Goal: Answer question/provide support

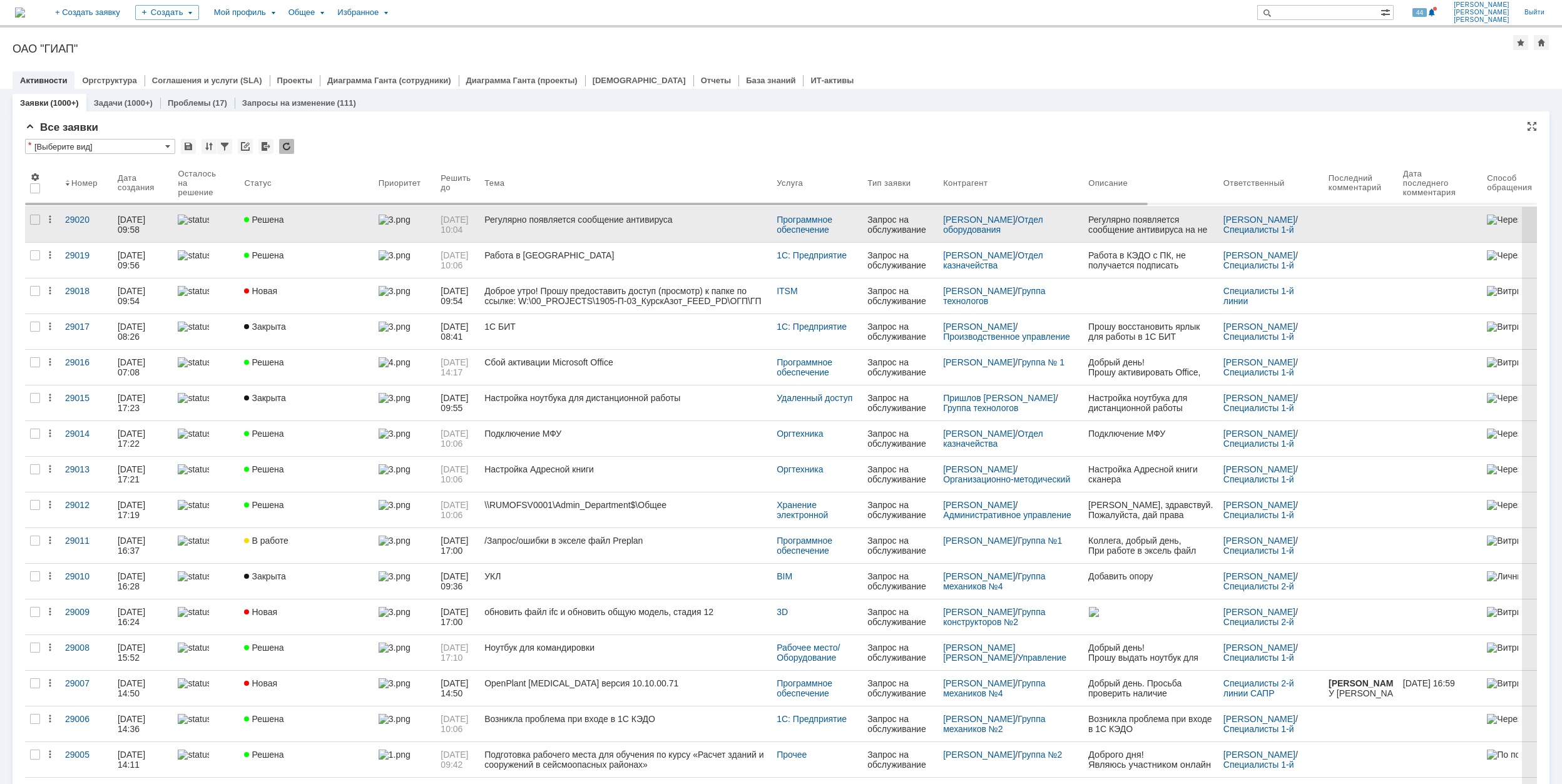
click at [356, 215] on div "Решена" at bounding box center [306, 219] width 124 height 10
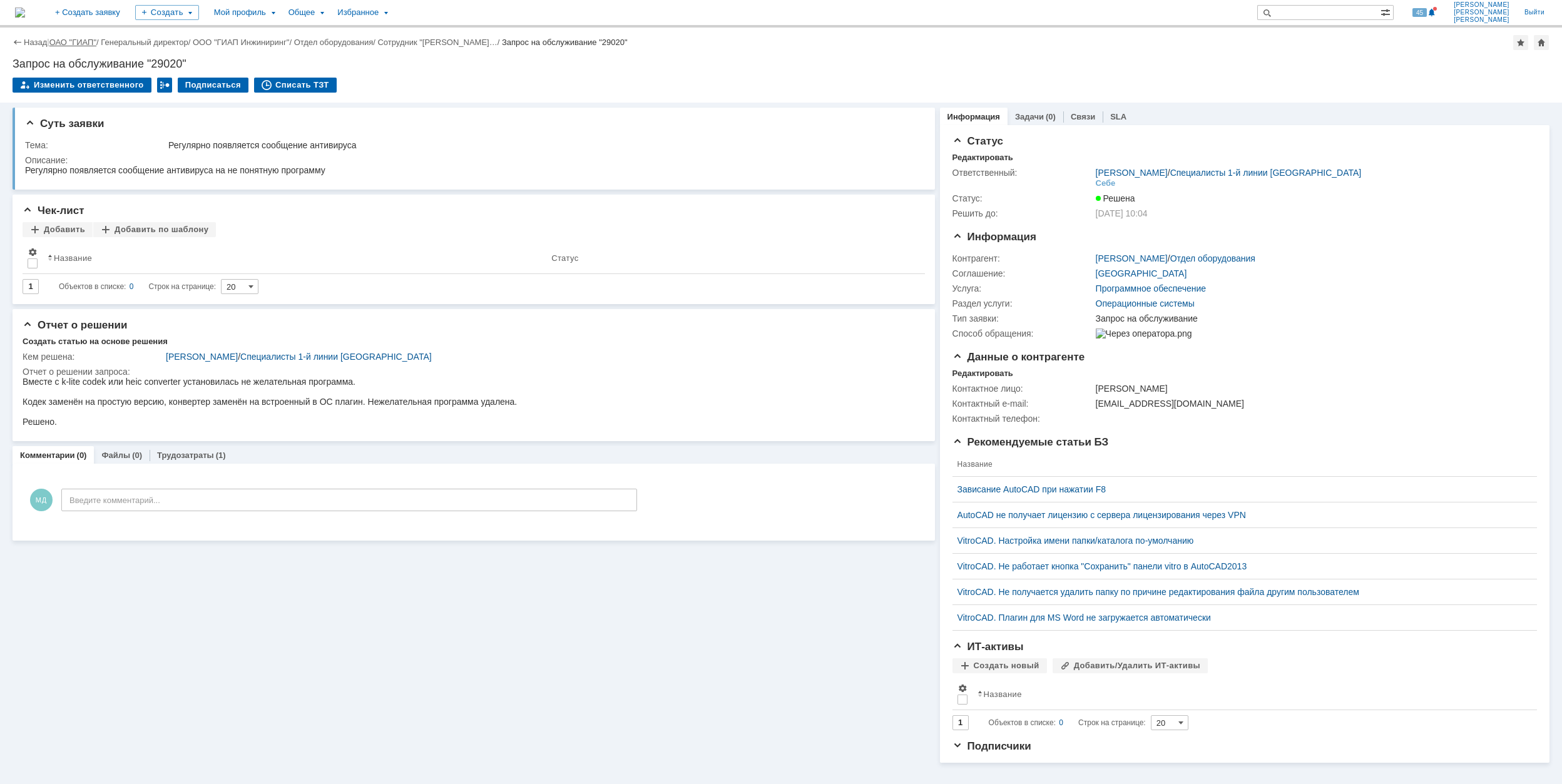
click at [74, 43] on link "ОАО "ГИАП"" at bounding box center [73, 42] width 47 height 9
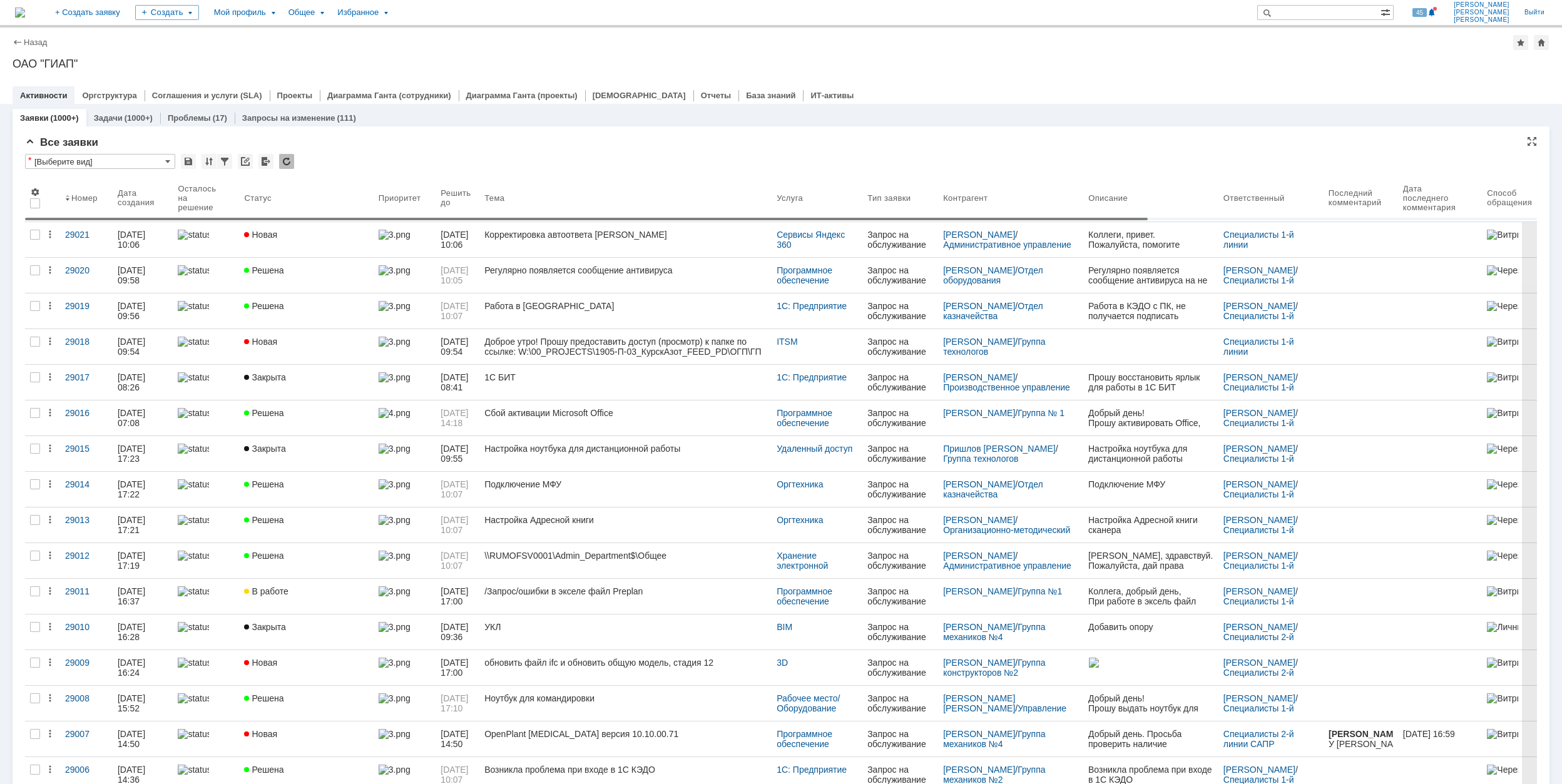
click at [304, 222] on body "Идет загрузка, пожалуйста, подождите. На домашнюю + Создать заявку Создать Мой …" at bounding box center [781, 392] width 1562 height 784
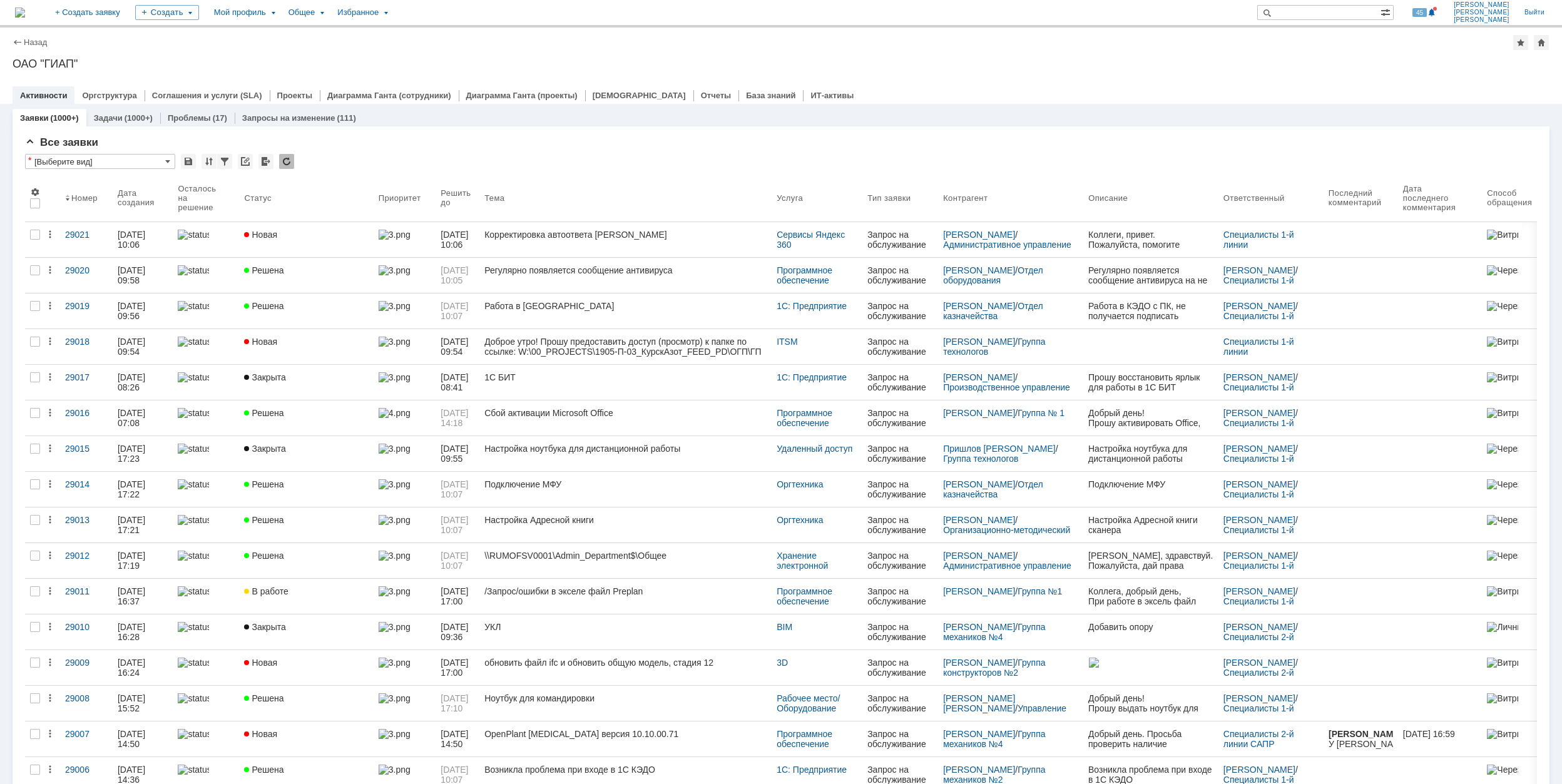
drag, startPoint x: 368, startPoint y: 236, endPoint x: 338, endPoint y: 235, distance: 30.0
click at [367, 236] on div "Новая" at bounding box center [306, 234] width 124 height 10
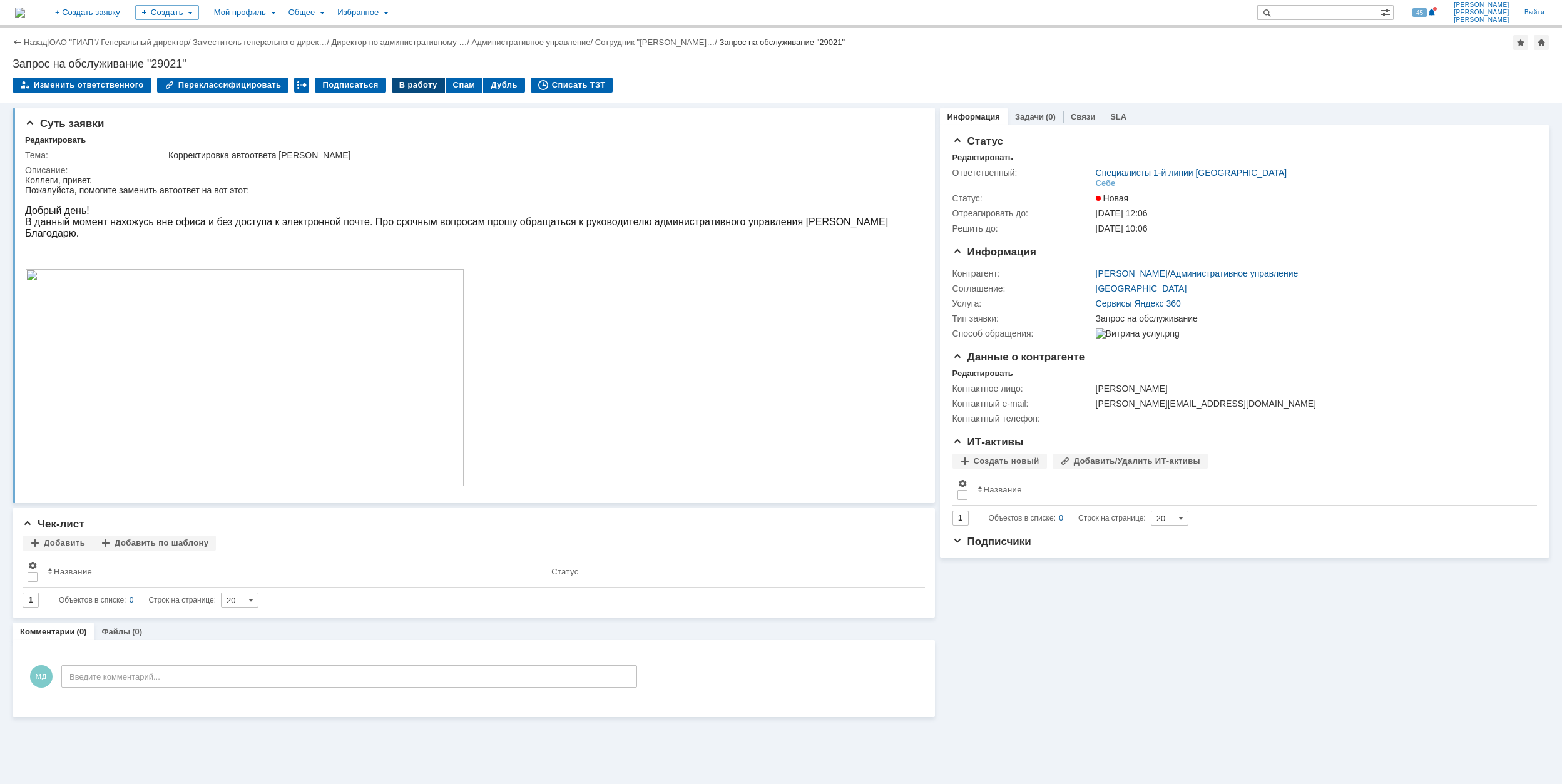
click at [397, 86] on div "В работу" at bounding box center [418, 85] width 53 height 15
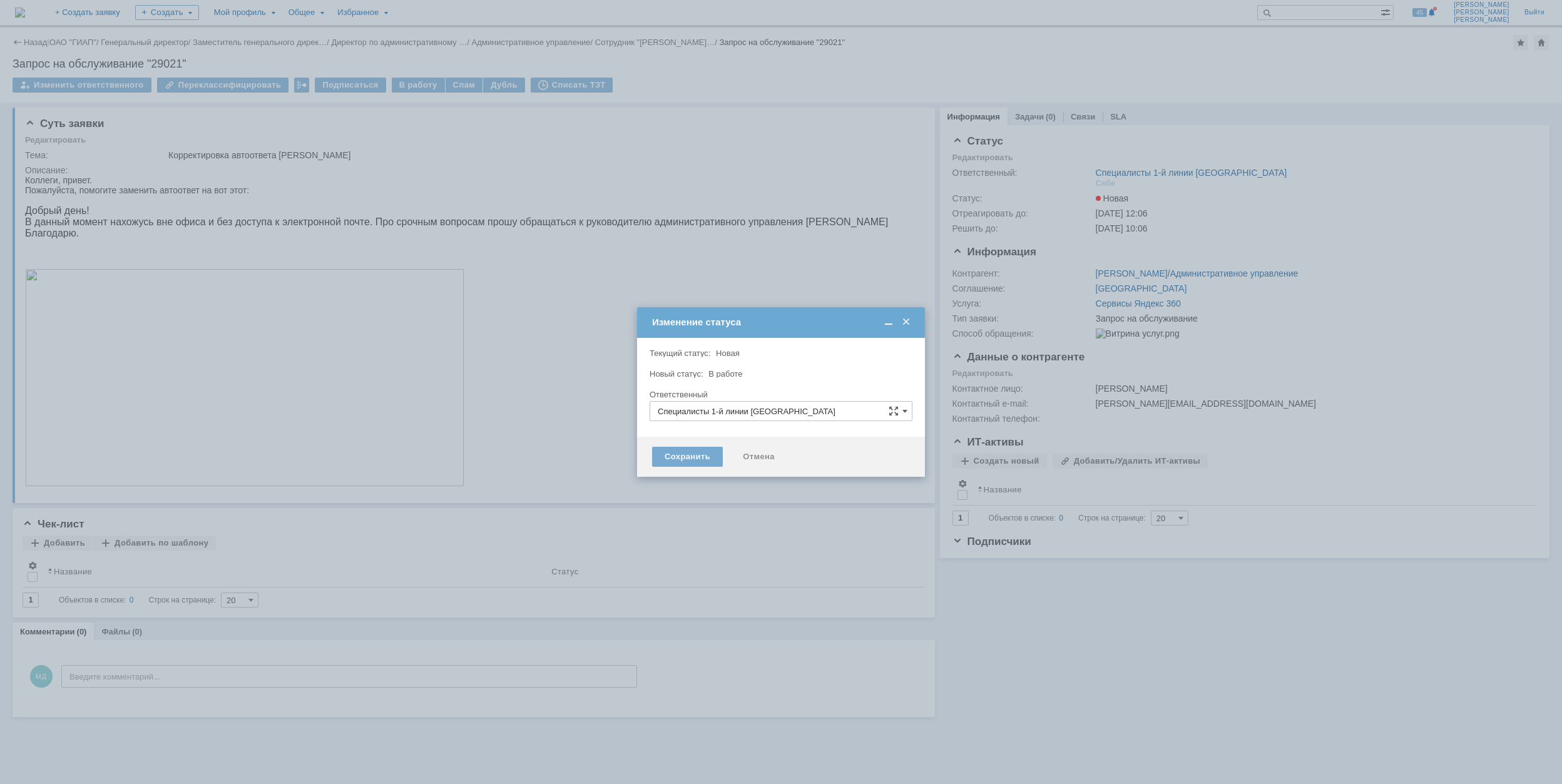
type input "[PERSON_NAME]"
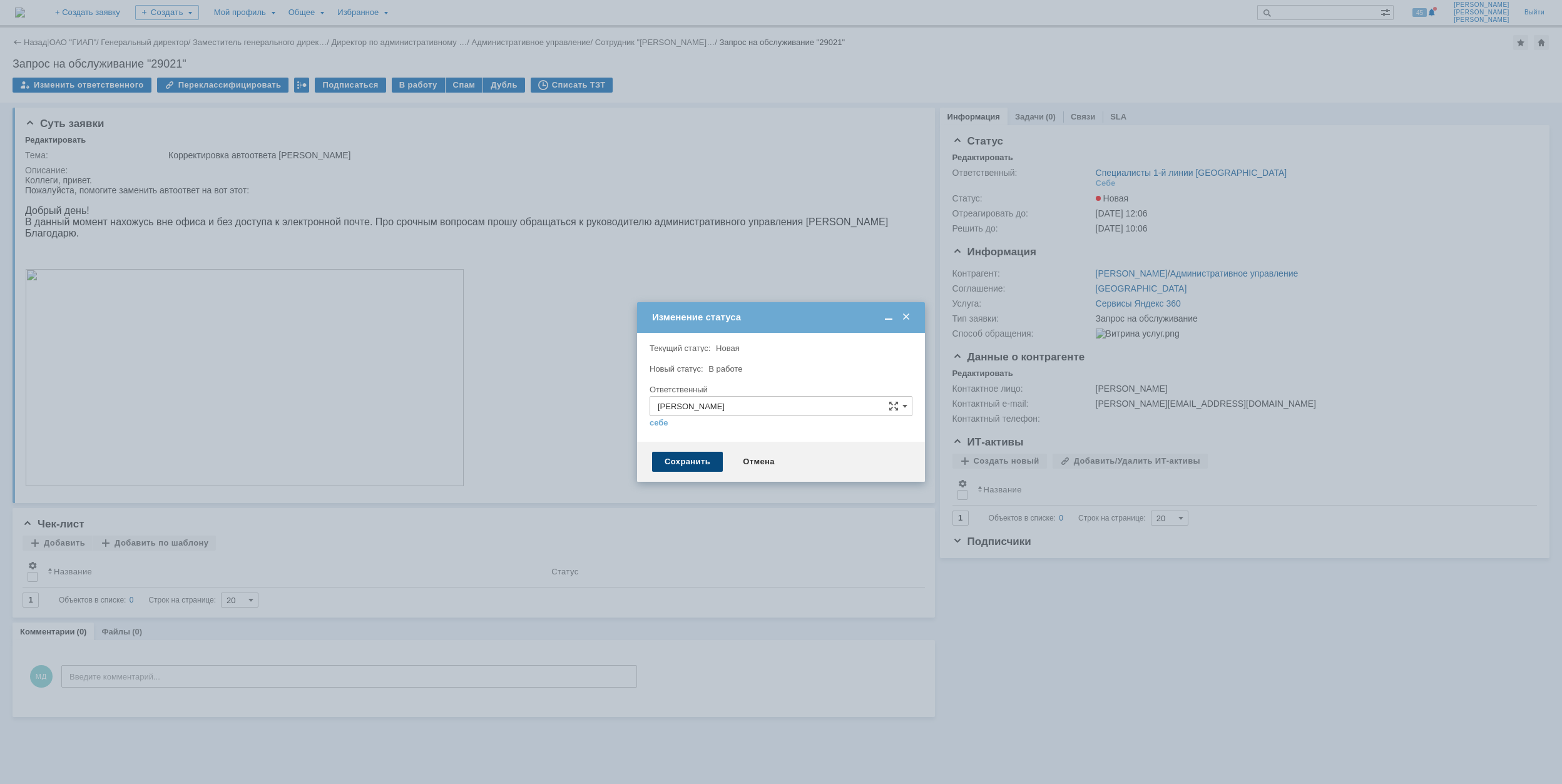
click at [672, 462] on div "Сохранить" at bounding box center [687, 462] width 71 height 20
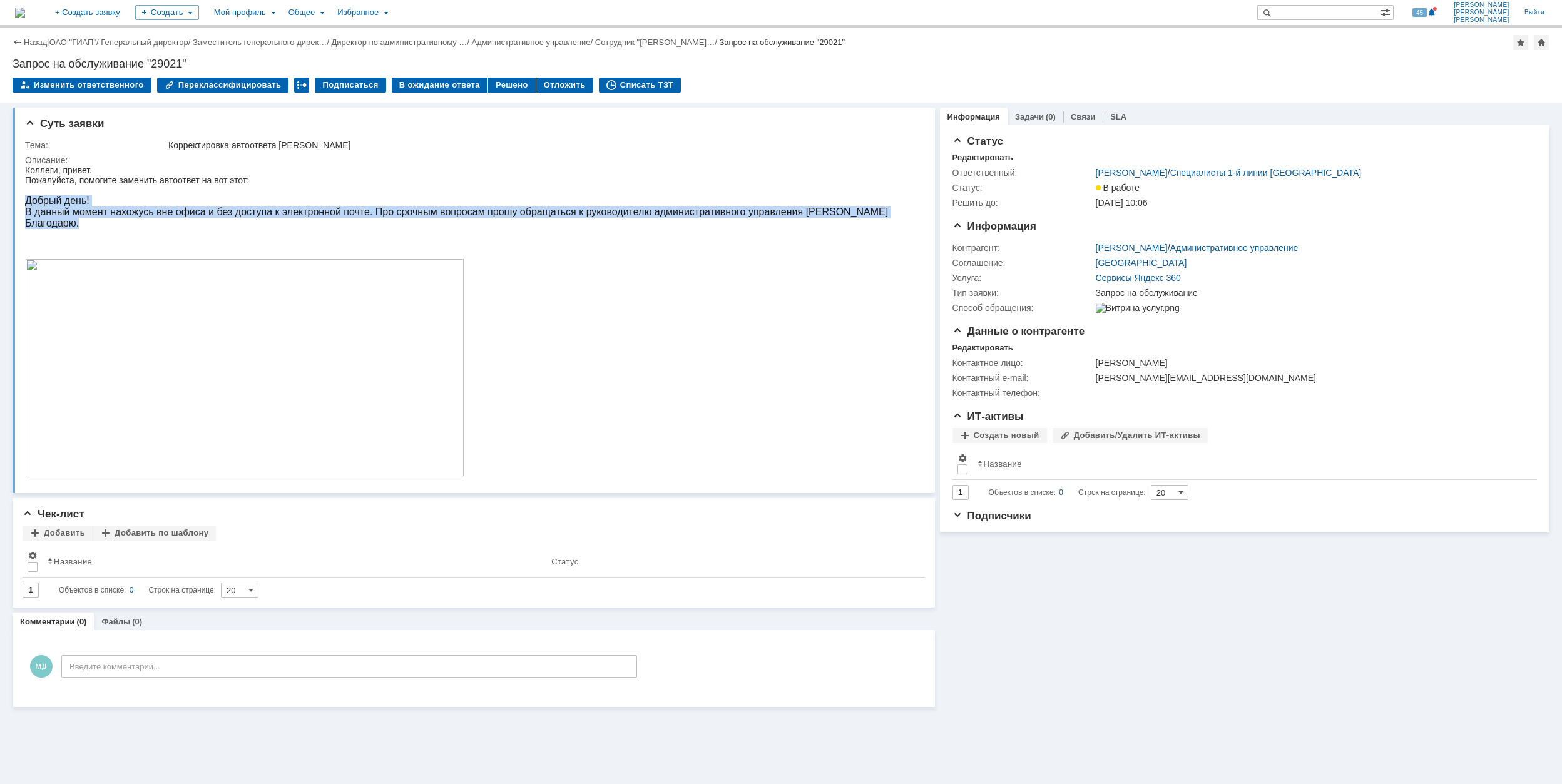
drag, startPoint x: 25, startPoint y: 199, endPoint x: 86, endPoint y: 221, distance: 64.8
click at [86, 221] on div "Коллеги, привет. Пожалуйста, помогите заменить автоответ на вот этот: Добрый де…" at bounding box center [456, 321] width 863 height 313
copy div "Добрый день! В данный момент нахожусь вне офиса и без доступа к электронной поч…"
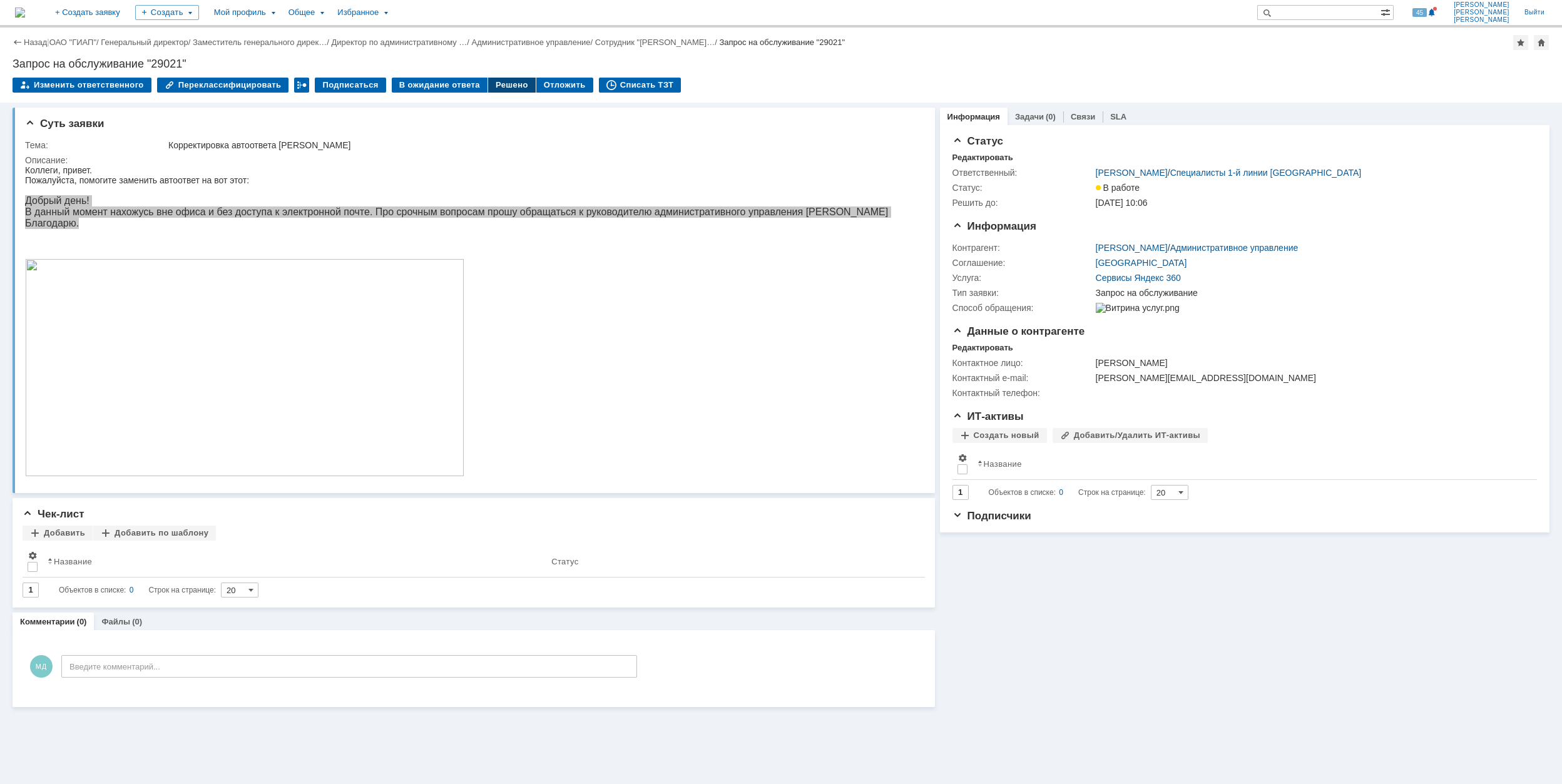
click at [493, 85] on div "Решено" at bounding box center [512, 85] width 47 height 15
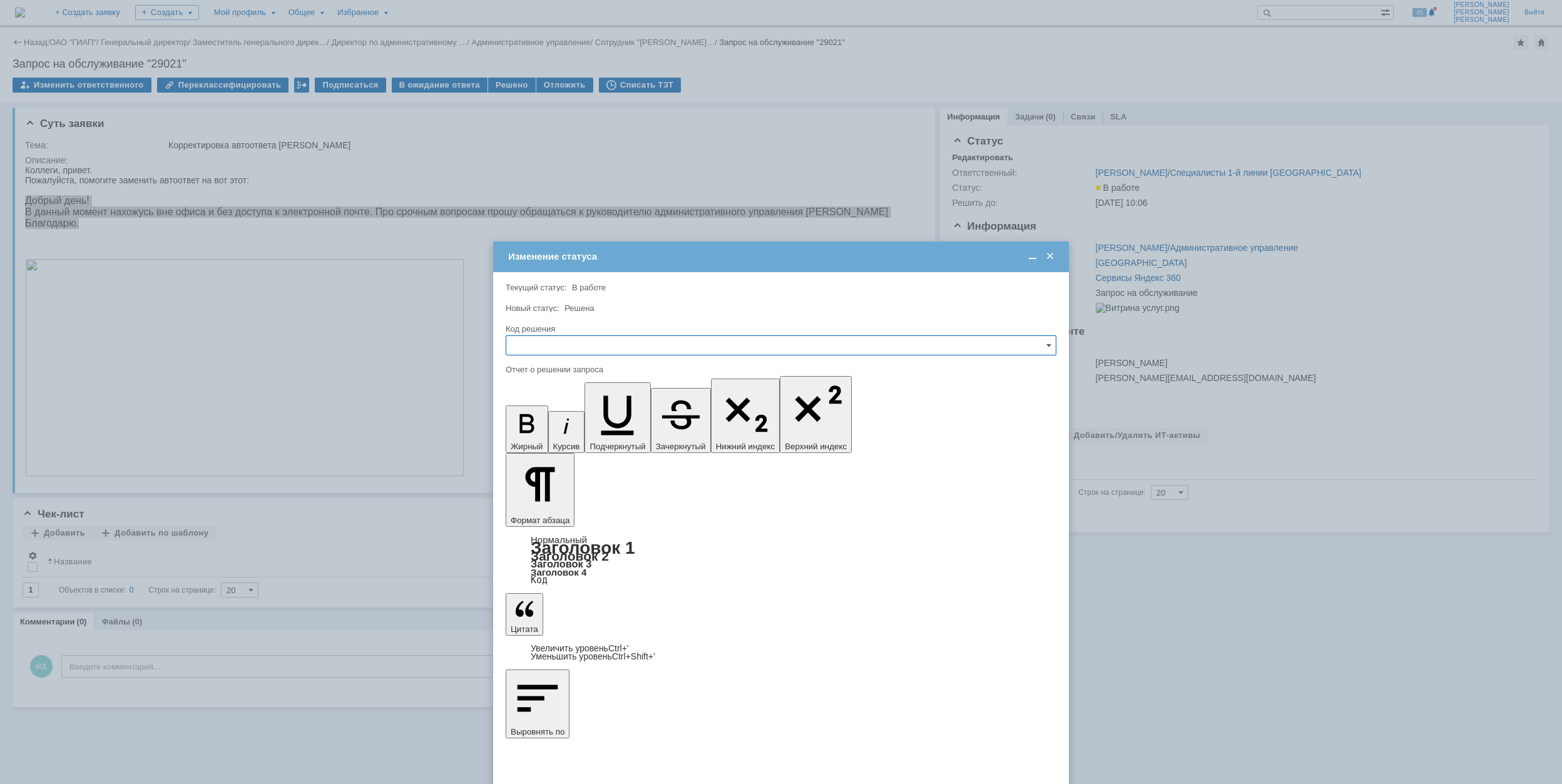
click at [692, 352] on input "text" at bounding box center [780, 345] width 551 height 20
click at [661, 431] on span "Решено" at bounding box center [781, 430] width 535 height 10
type input "Решено"
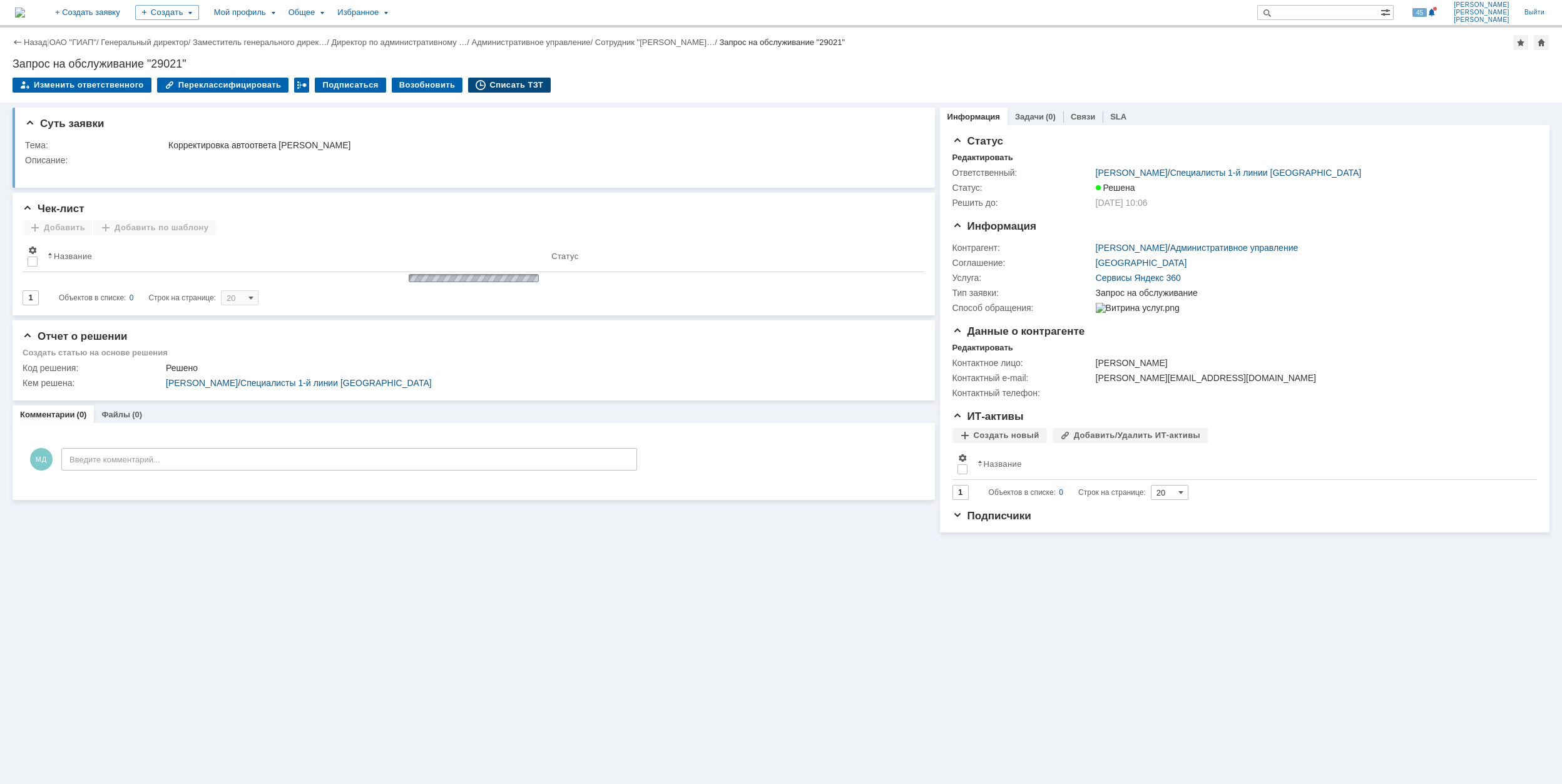
click at [483, 85] on div "Списать ТЗТ" at bounding box center [509, 85] width 83 height 15
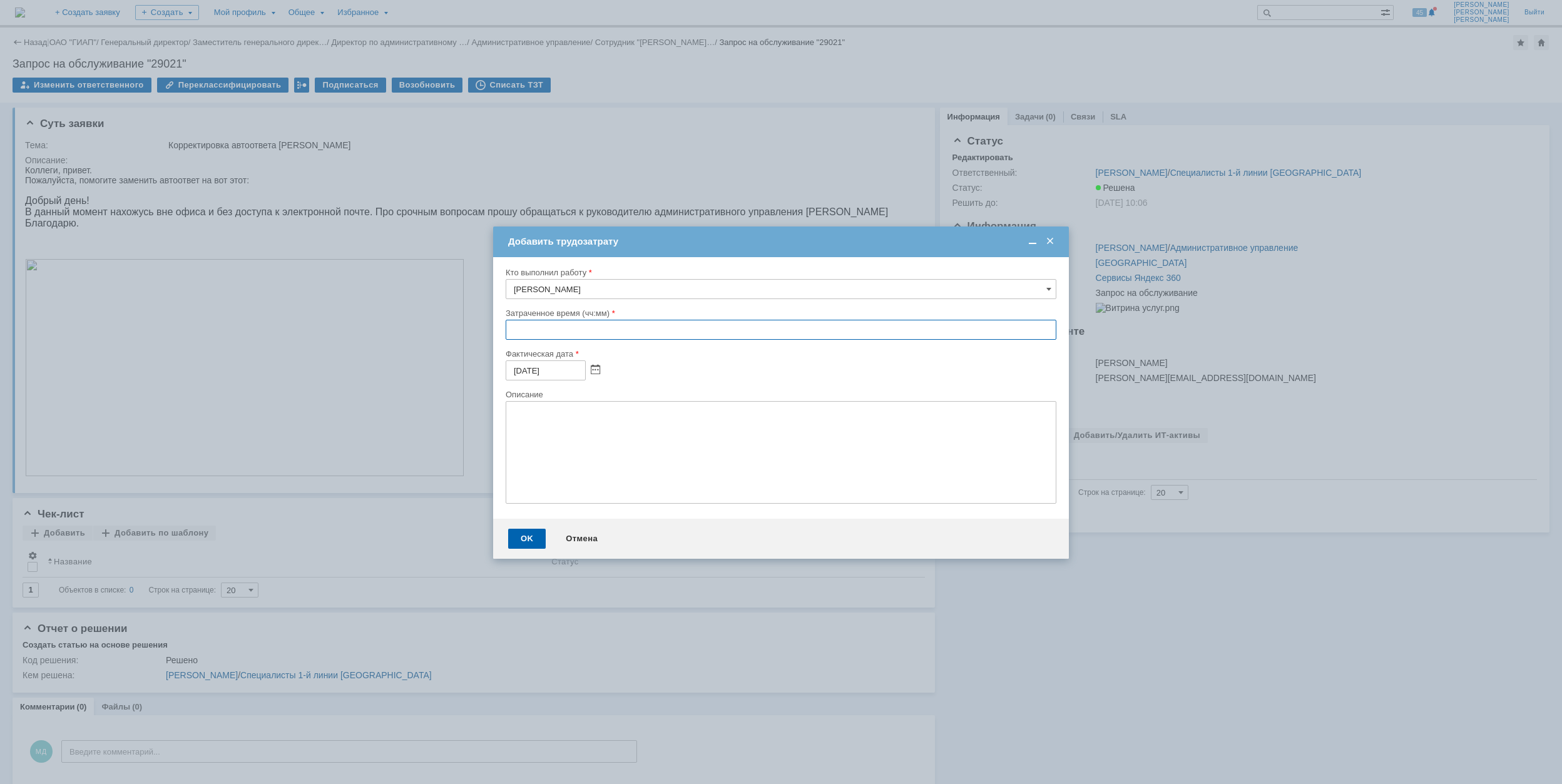
drag, startPoint x: 510, startPoint y: 329, endPoint x: 501, endPoint y: 296, distance: 34.2
click at [509, 328] on input "text" at bounding box center [780, 330] width 551 height 20
type input "00:30"
click at [541, 536] on div "OK" at bounding box center [527, 538] width 38 height 20
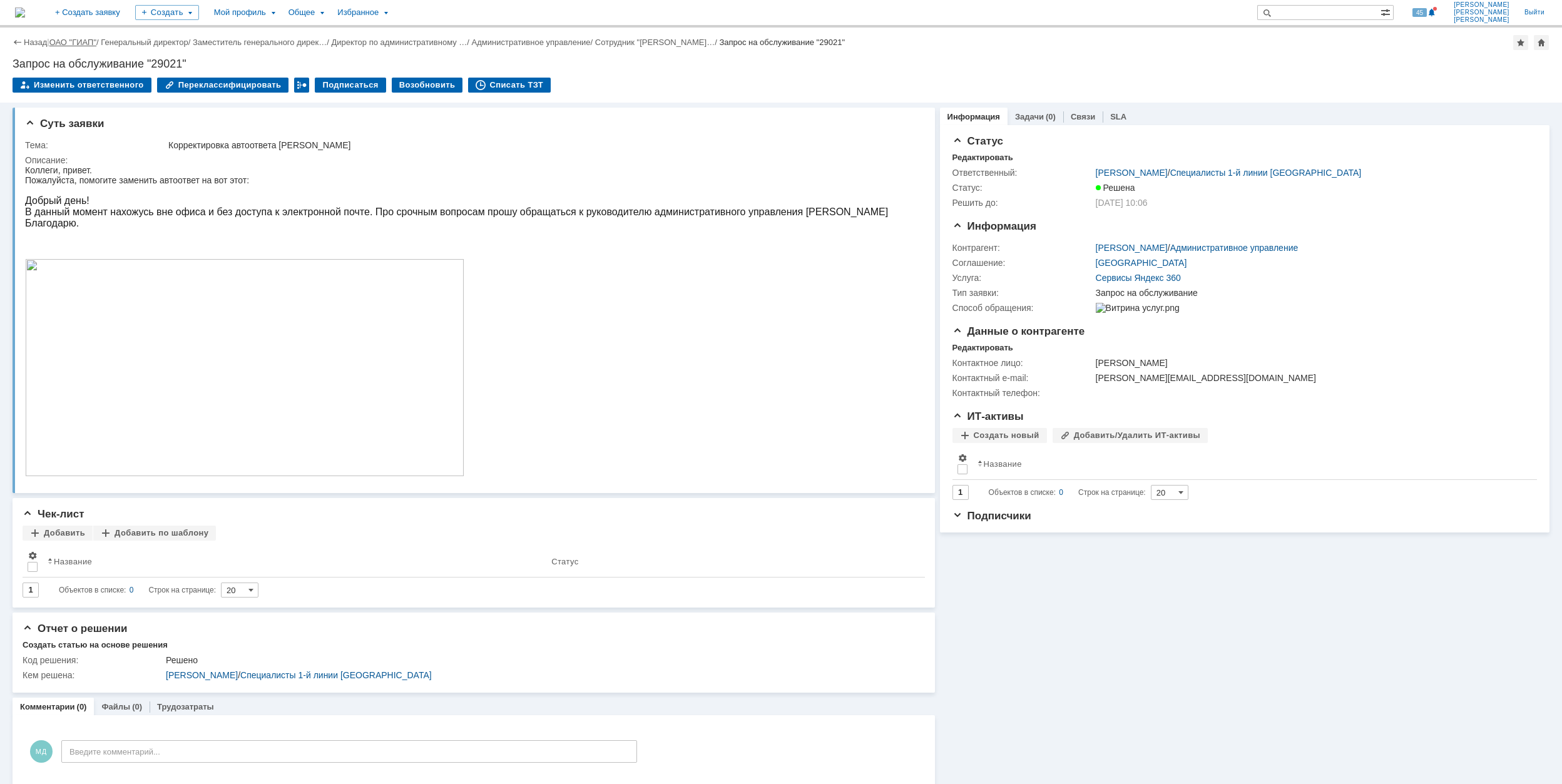
click at [62, 41] on link "ОАО "ГИАП"" at bounding box center [73, 42] width 47 height 9
